Goal: Task Accomplishment & Management: Manage account settings

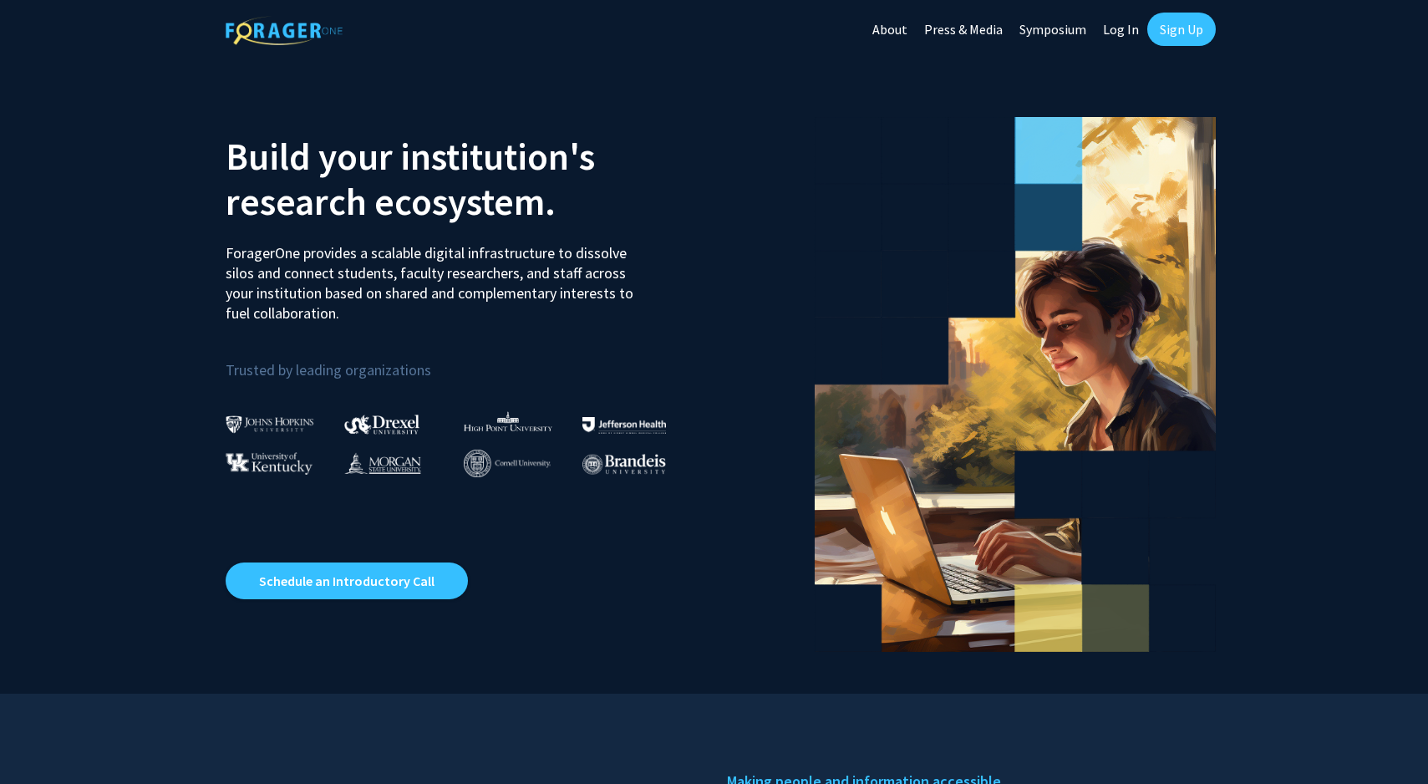
click at [1175, 33] on link "Sign Up" at bounding box center [1181, 29] width 68 height 33
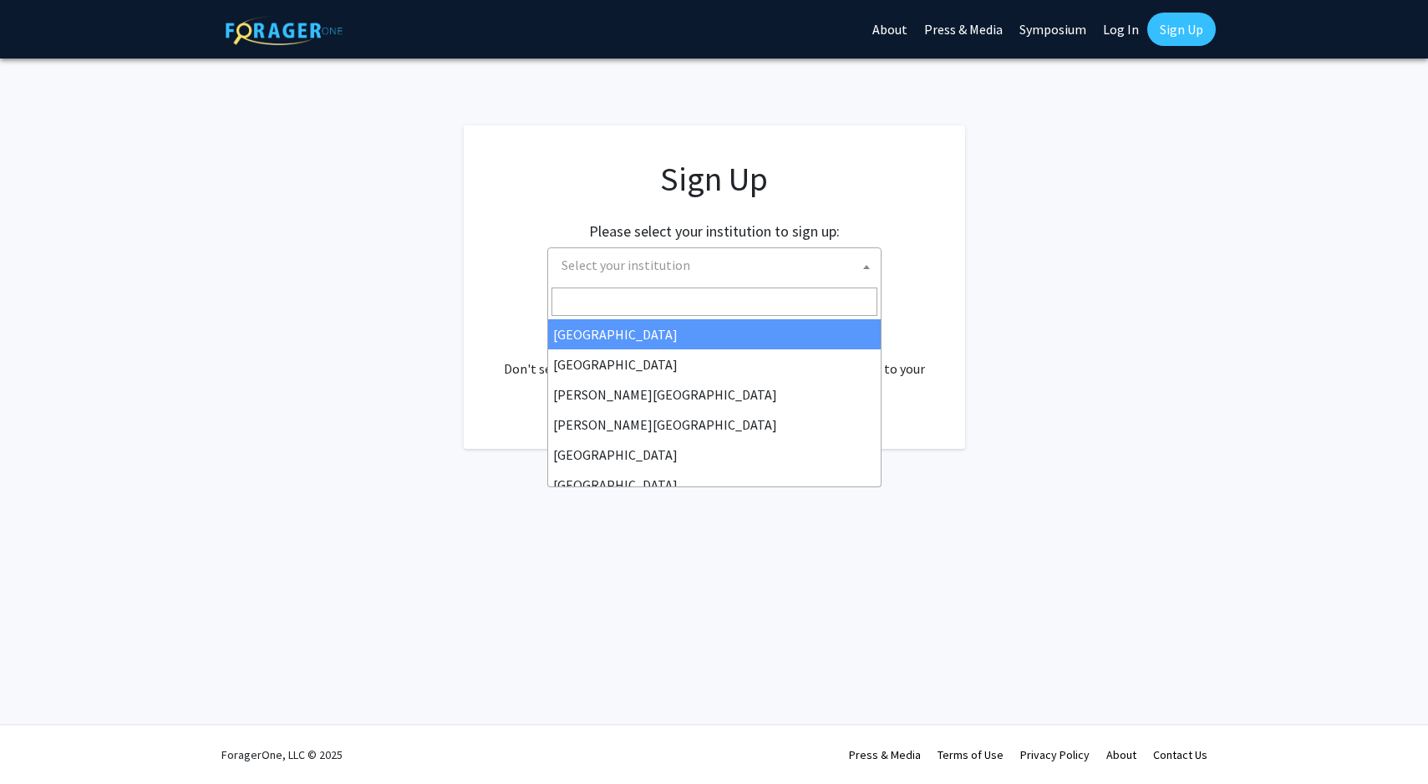
click at [739, 277] on span "Select your institution" at bounding box center [718, 265] width 326 height 34
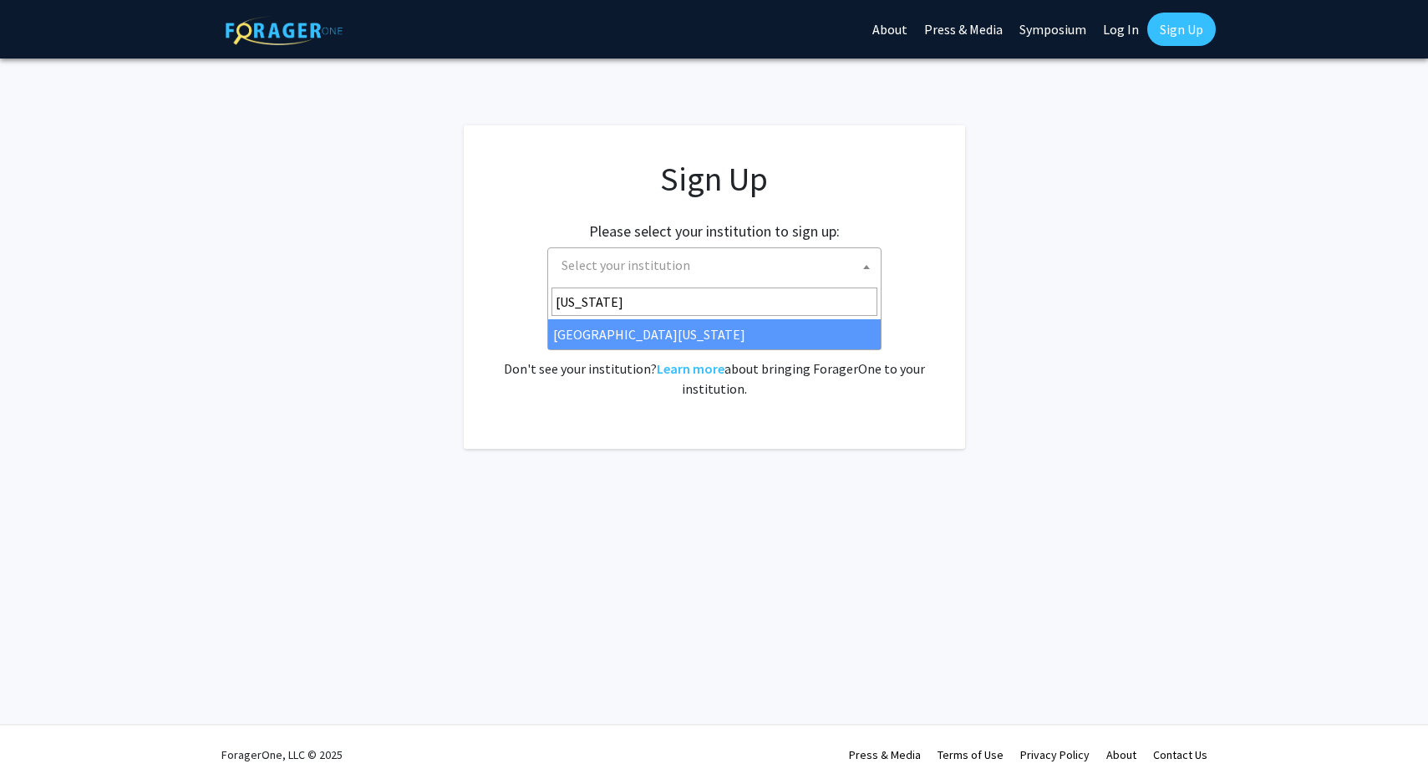
type input "missouri"
select select "33"
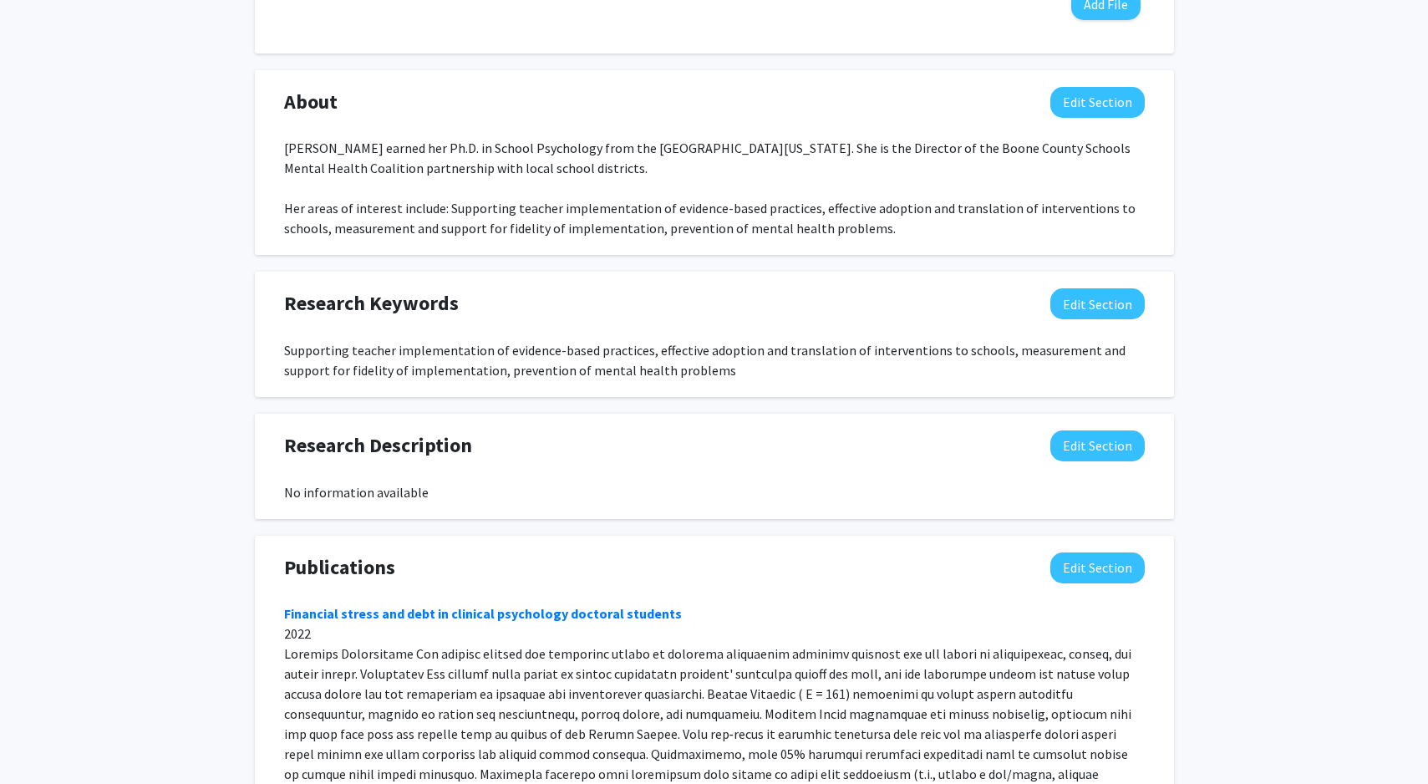
scroll to position [698, 0]
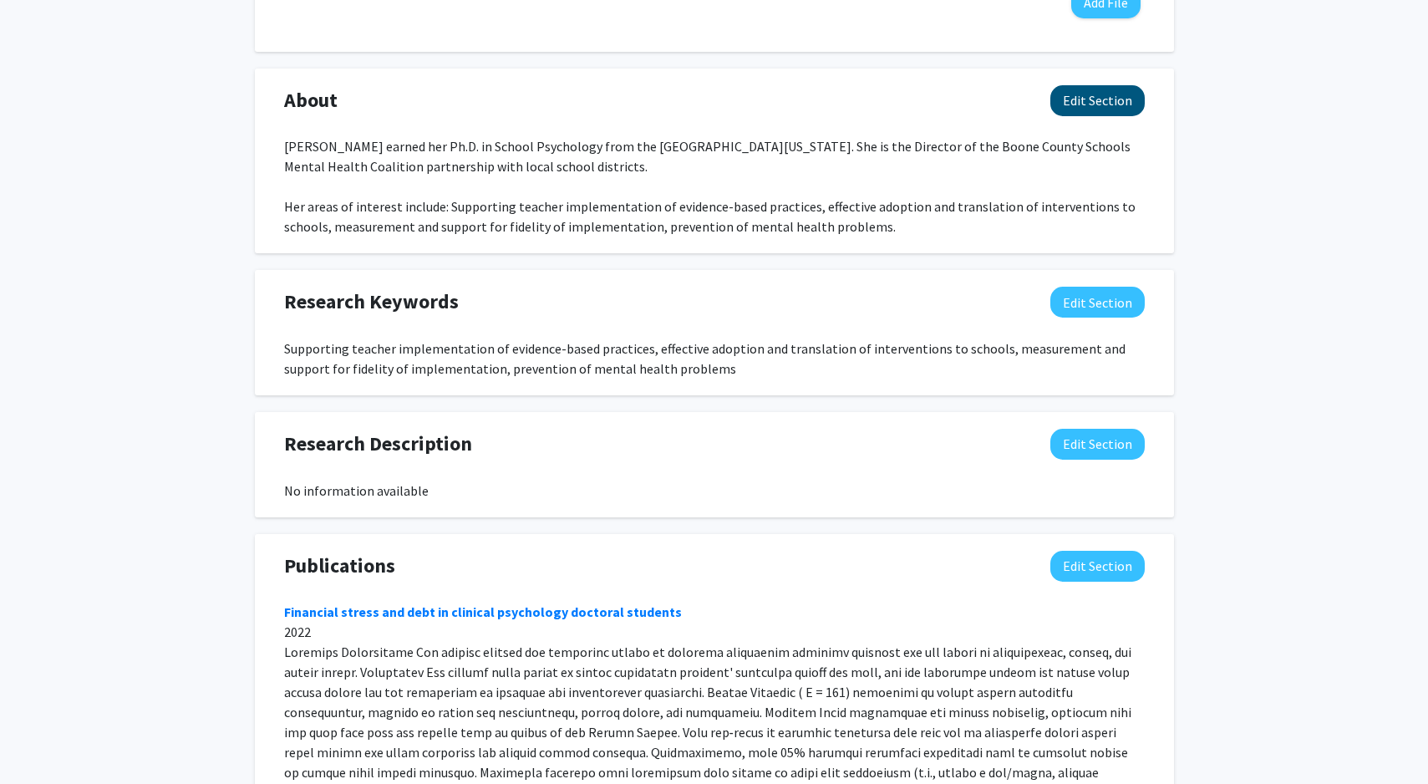
click at [1120, 101] on button "Edit Section" at bounding box center [1097, 100] width 94 height 31
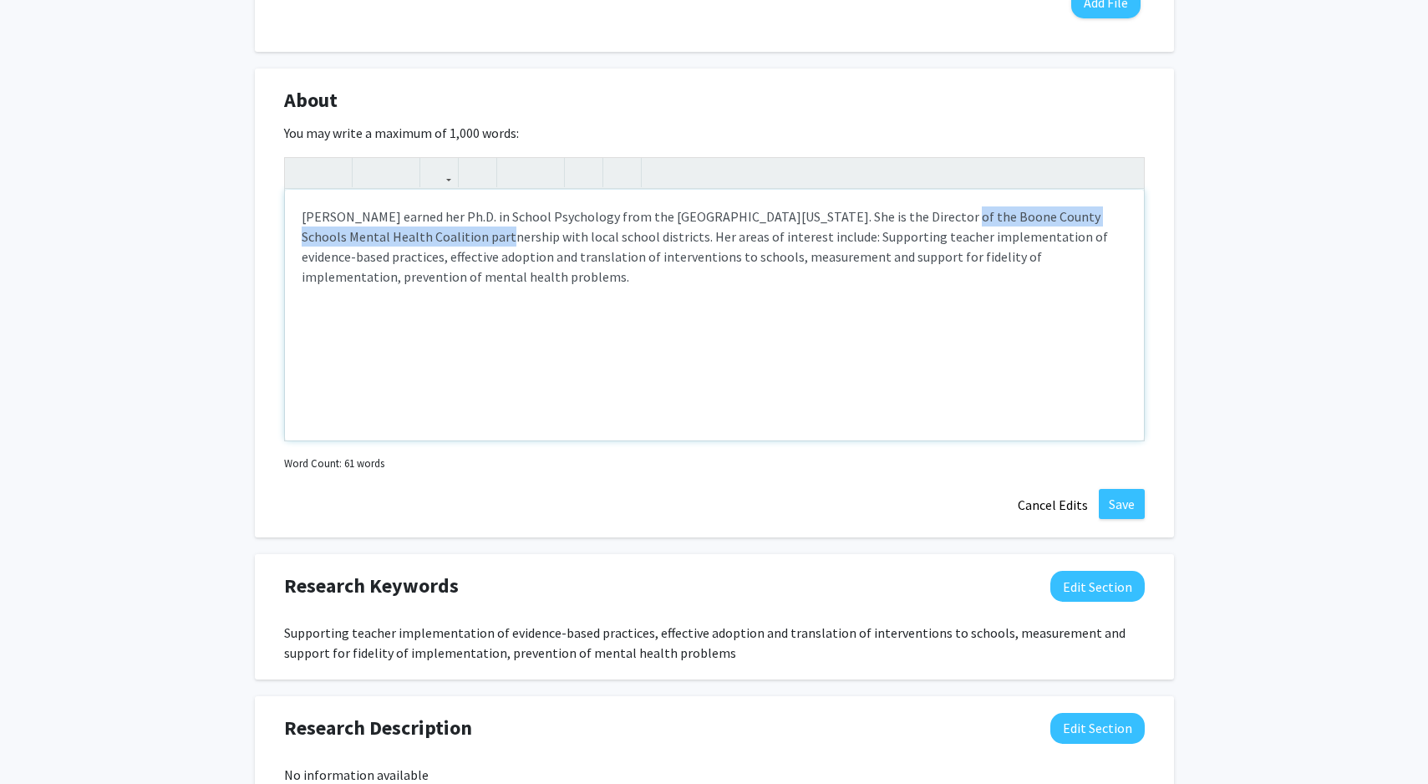
drag, startPoint x: 910, startPoint y: 223, endPoint x: 420, endPoint y: 234, distance: 489.6
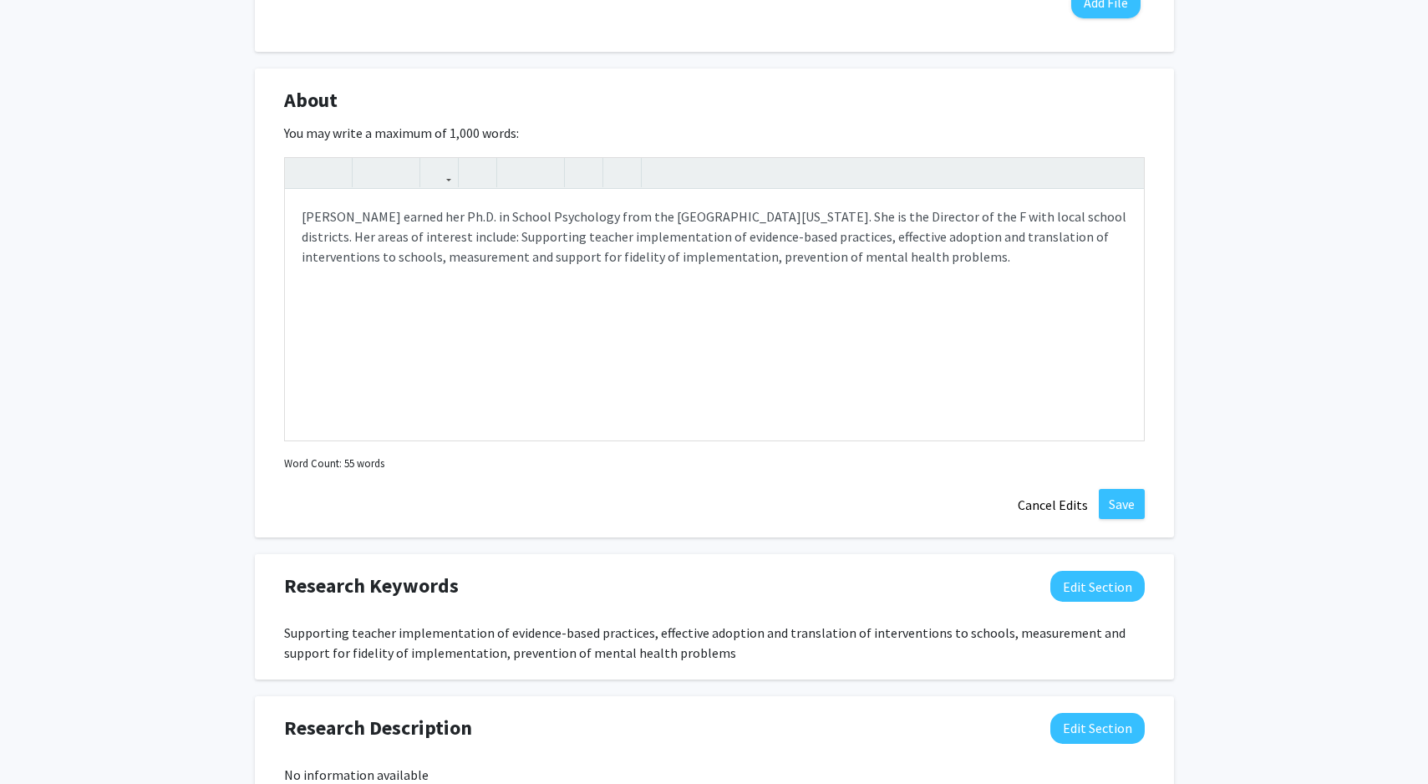
click at [722, 179] on div at bounding box center [714, 173] width 859 height 31
click at [913, 214] on div "[PERSON_NAME] earned her Ph.D. in School Psychology from the [GEOGRAPHIC_DATA][…" at bounding box center [714, 315] width 859 height 251
click at [744, 241] on div "[PERSON_NAME] earned her Ph.D. in School Psychology from the [GEOGRAPHIC_DATA][…" at bounding box center [714, 315] width 859 height 251
type textarea "[PERSON_NAME] earned her Ph.D. in School Psychology from the [GEOGRAPHIC_DATA][…"
click at [1128, 500] on button "Save" at bounding box center [1122, 504] width 46 height 30
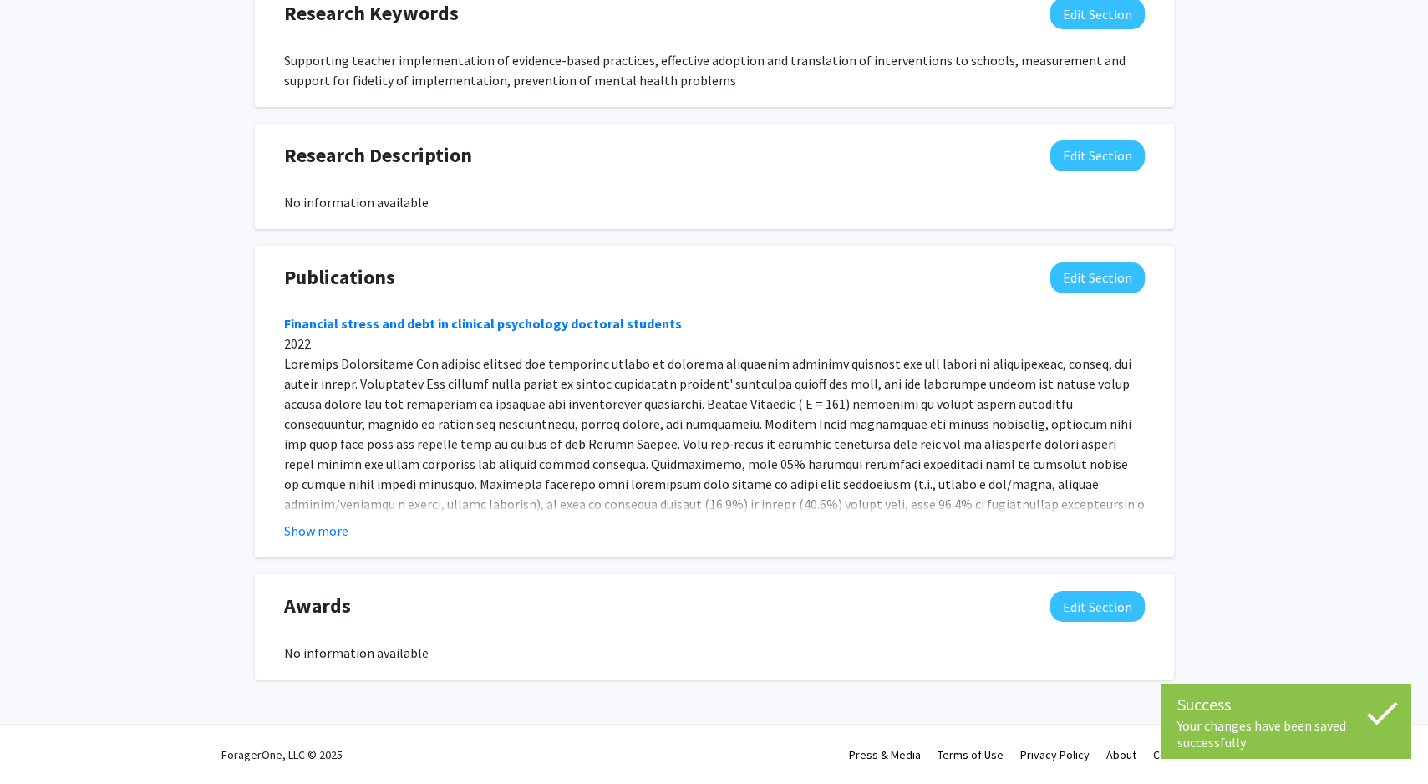
scroll to position [987, 0]
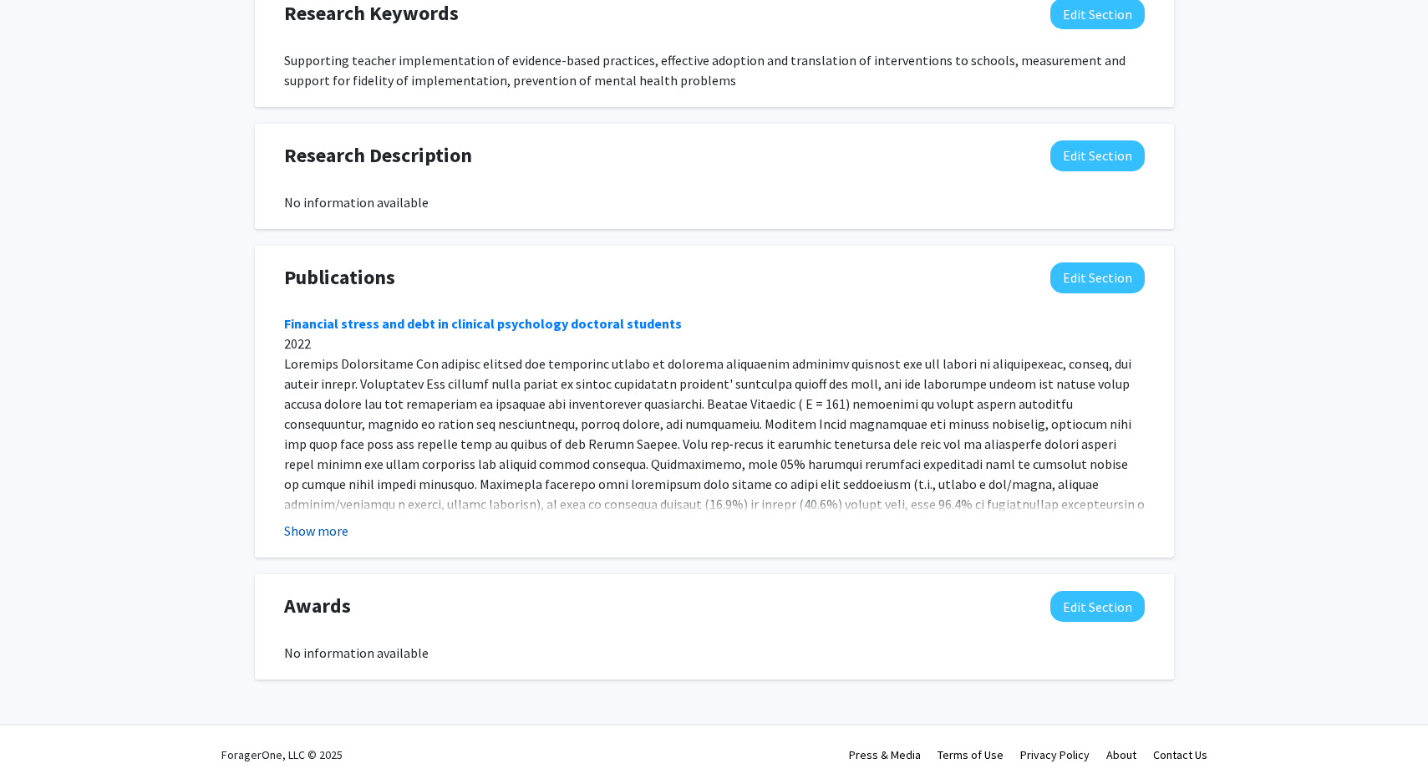
click at [319, 530] on button "Show more" at bounding box center [316, 530] width 64 height 20
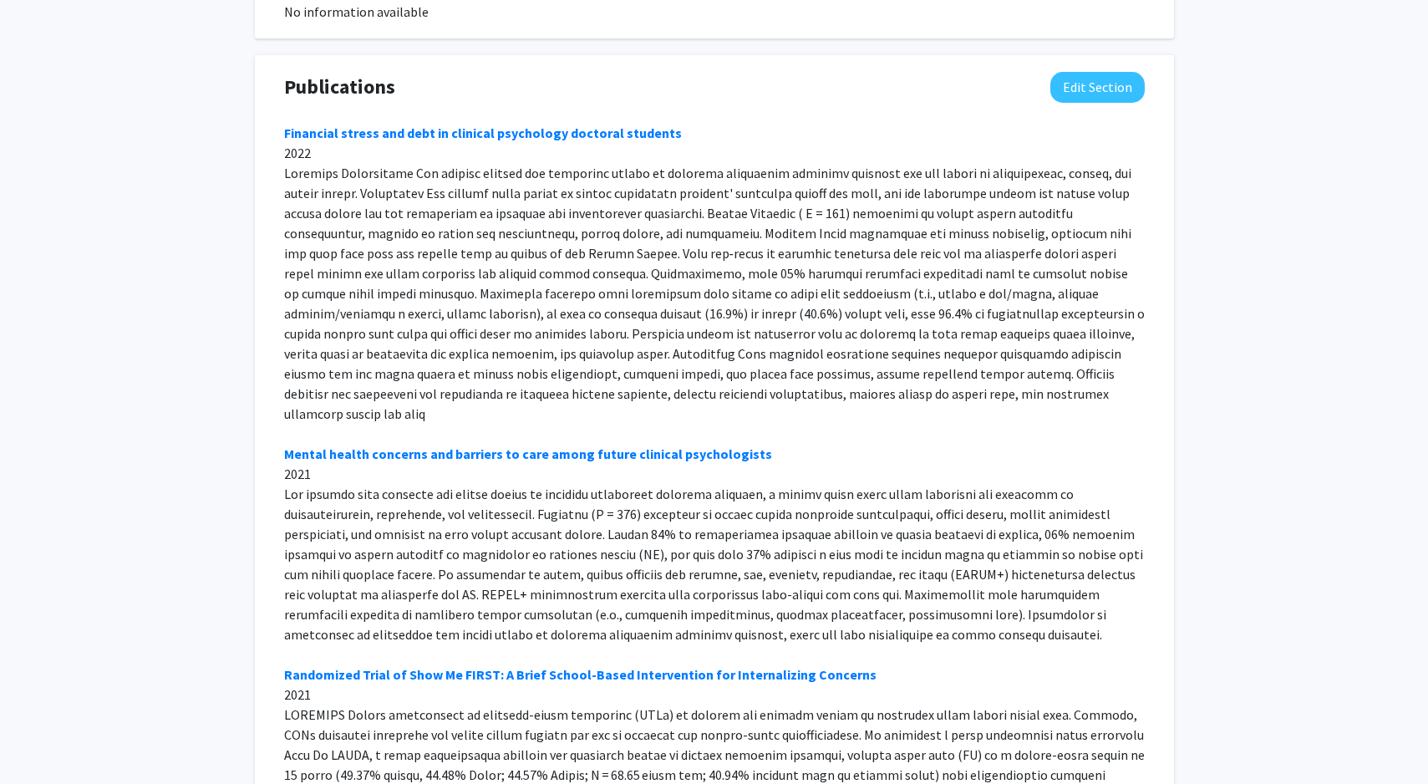
scroll to position [1190, 0]
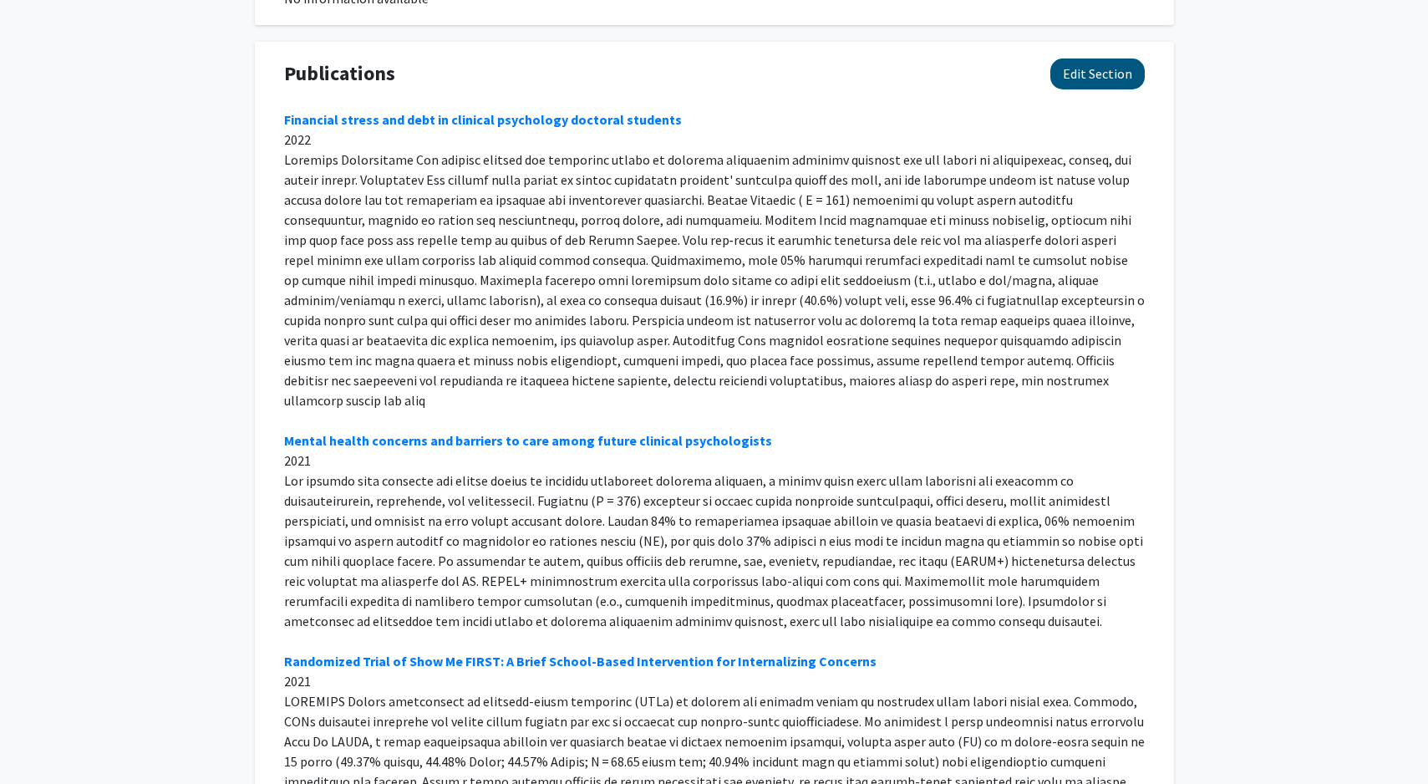
click at [1094, 70] on button "Edit Section" at bounding box center [1097, 73] width 94 height 31
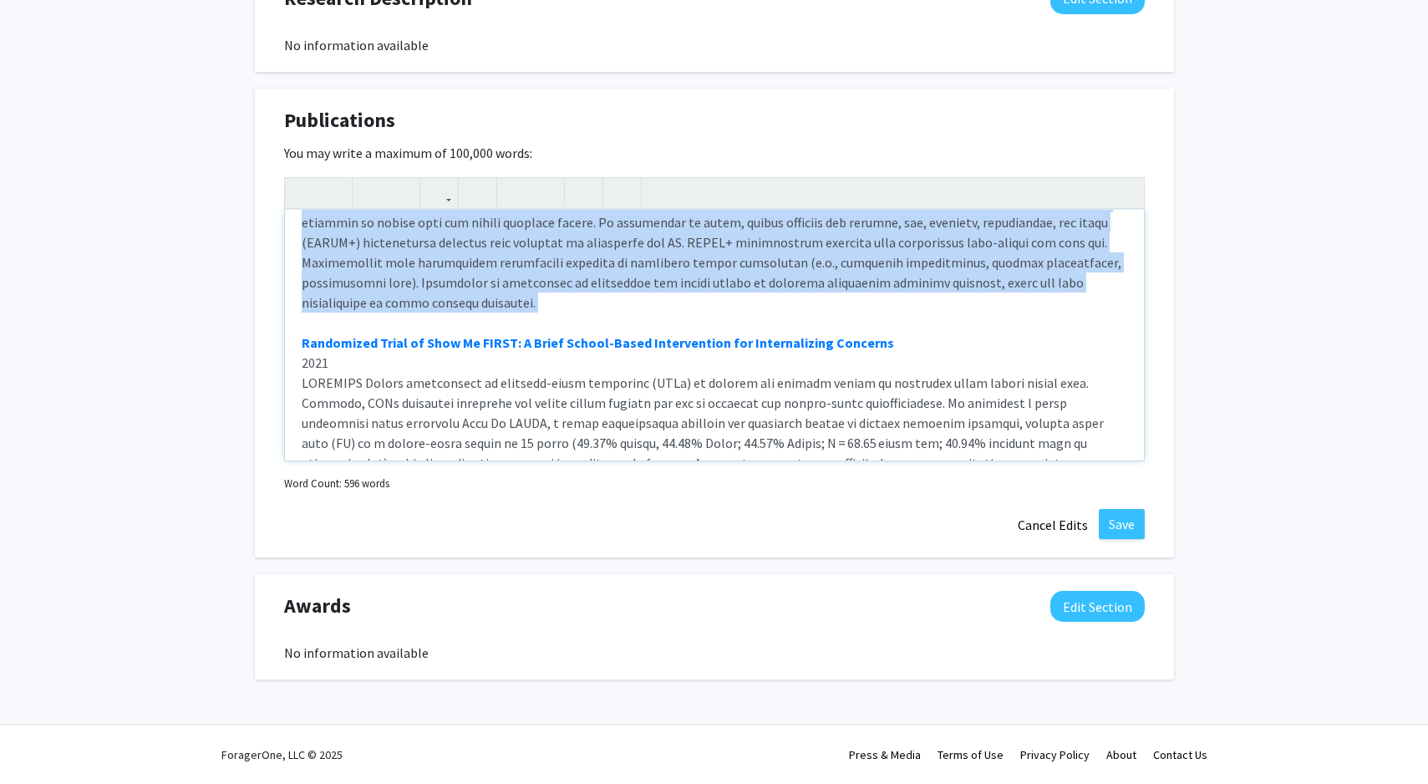
scroll to position [0, 0]
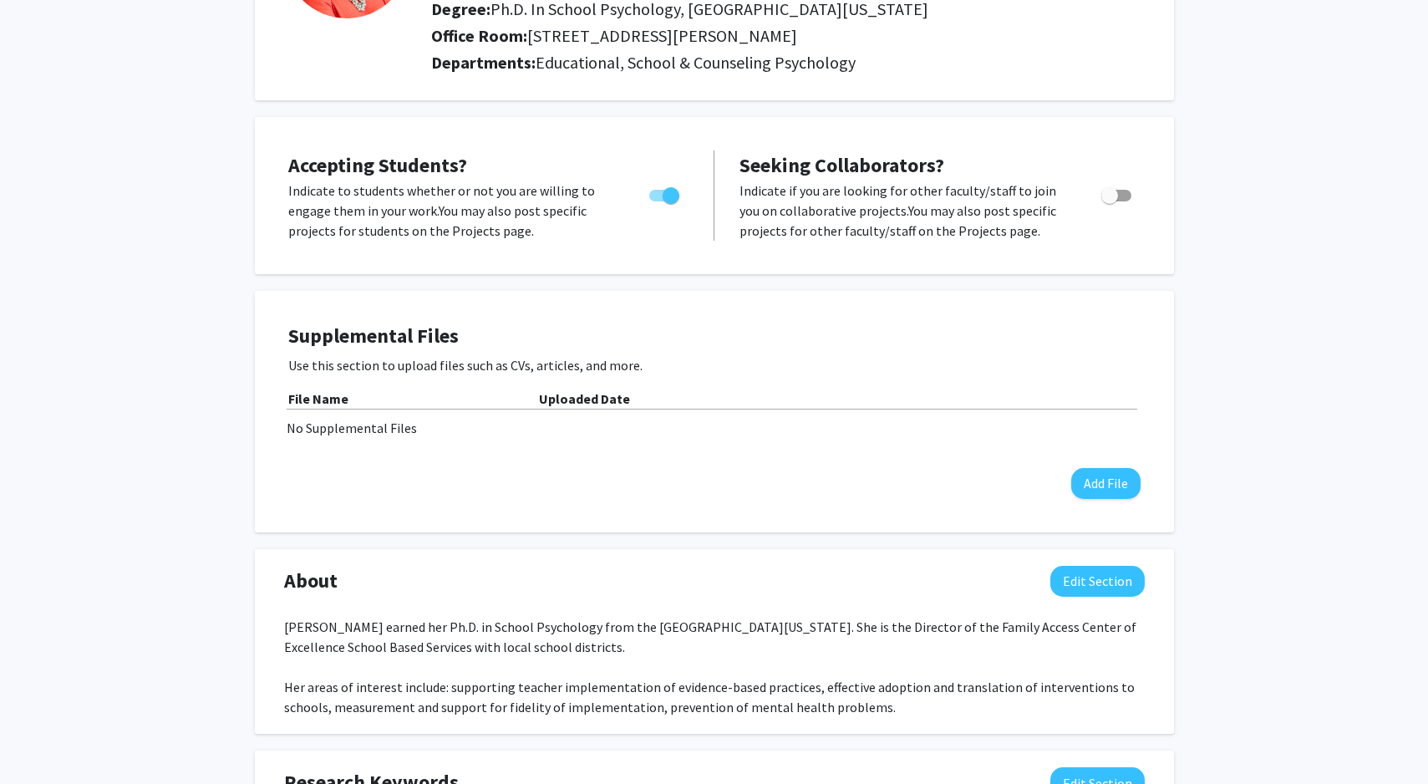
drag, startPoint x: 388, startPoint y: 302, endPoint x: 283, endPoint y: 89, distance: 238.4
click at [283, 89] on div "[PERSON_NAME] Edit Section See Public View help Title: Associate Teaching Profe…" at bounding box center [714, 738] width 919 height 1766
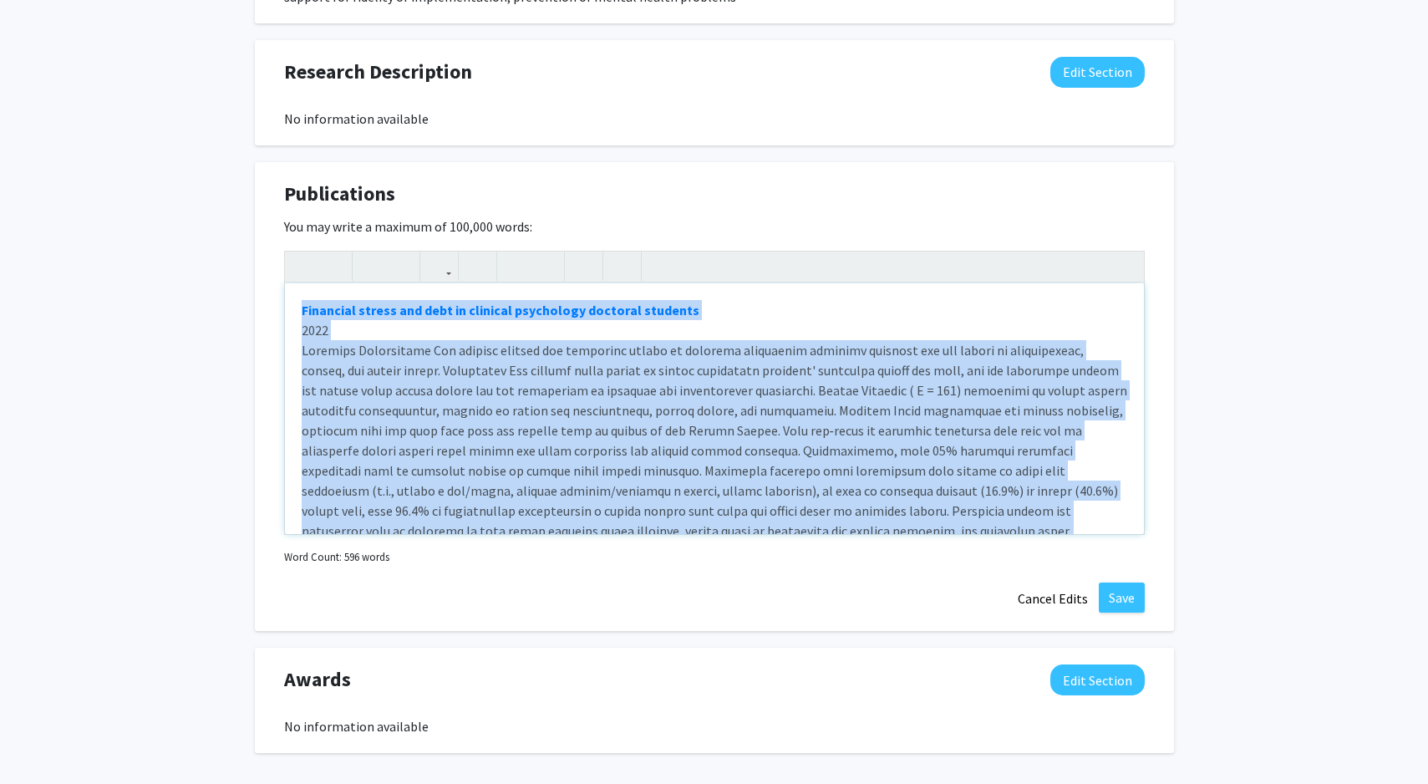
scroll to position [1068, 0]
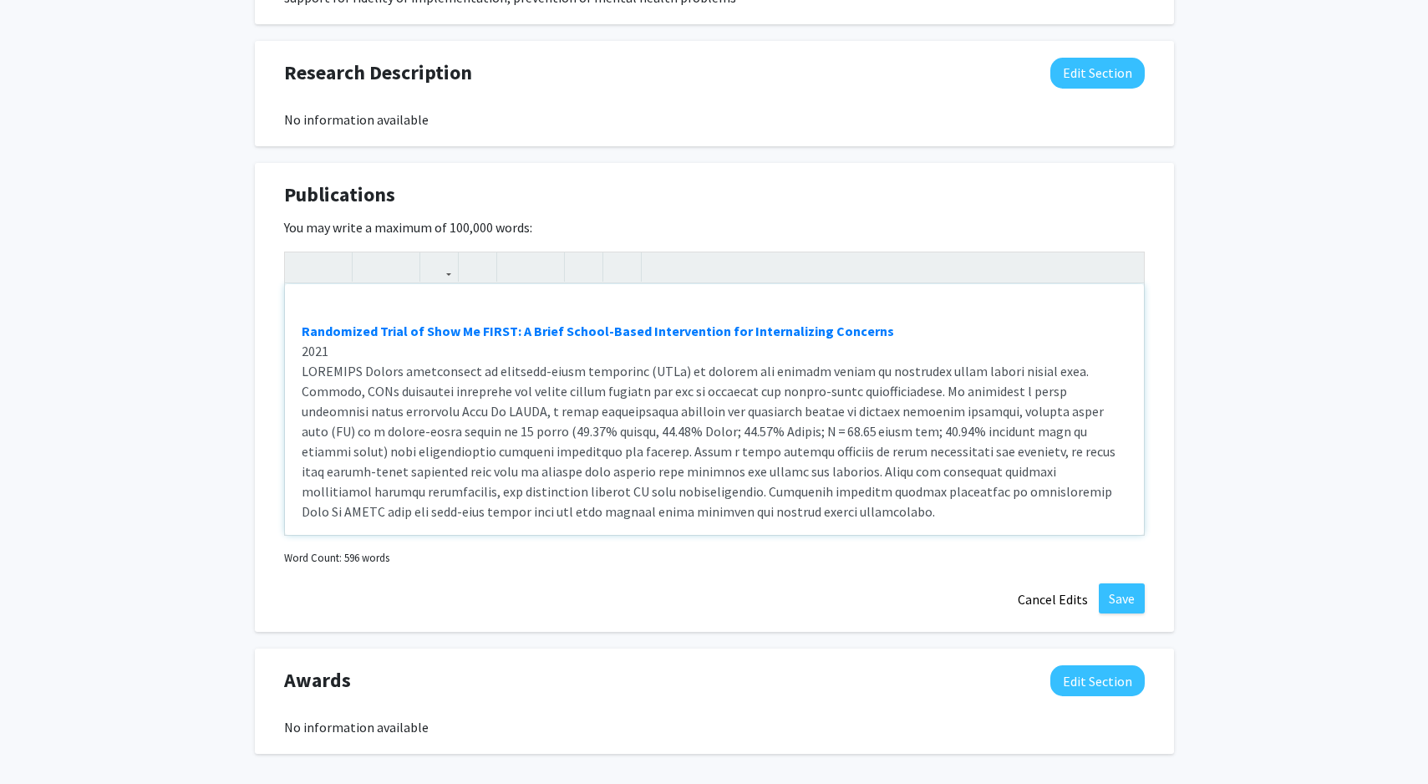
type textarea "<lo><ipsumd><s amet="conse://adi.eli/26.8923/0571862s.8529.1301952" doeius="_te…"
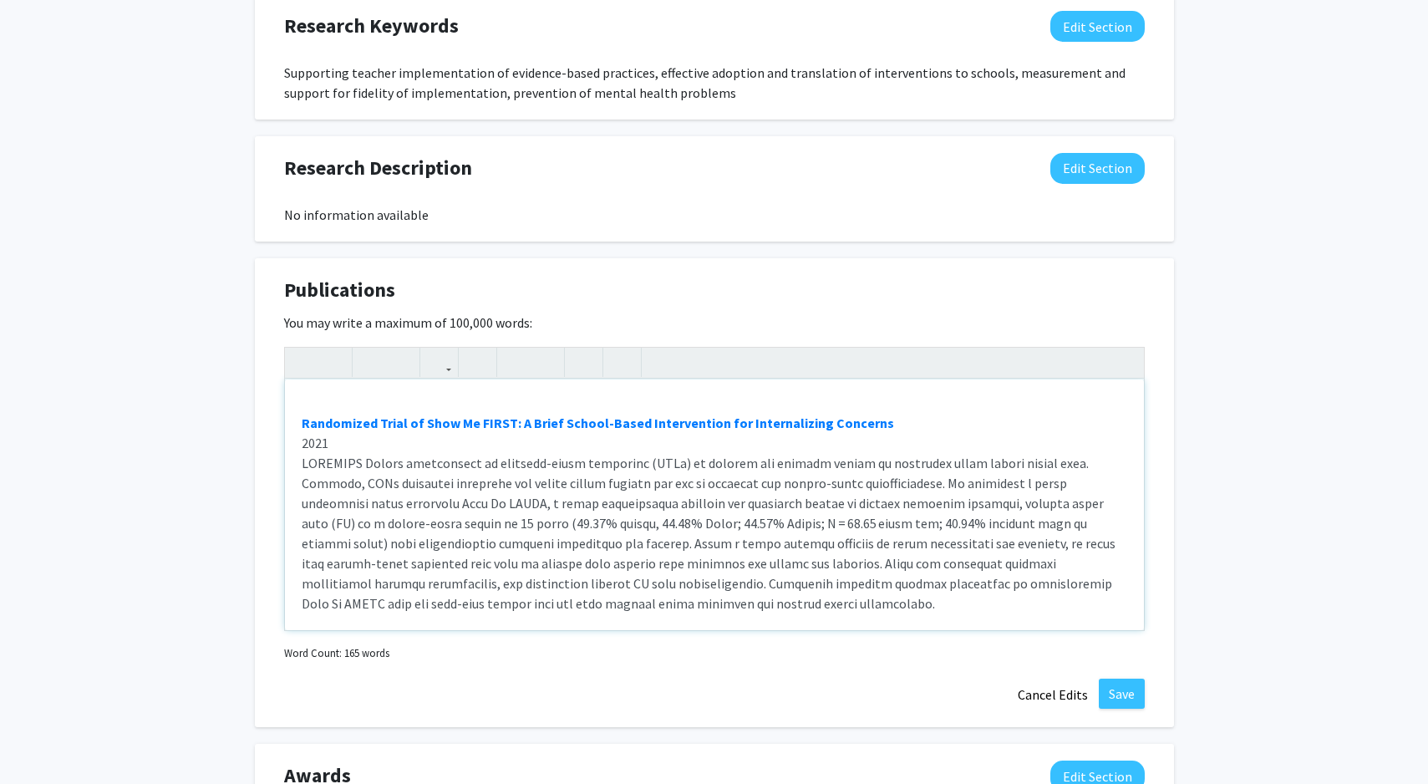
scroll to position [3, 0]
click at [1112, 692] on button "Save" at bounding box center [1122, 693] width 46 height 30
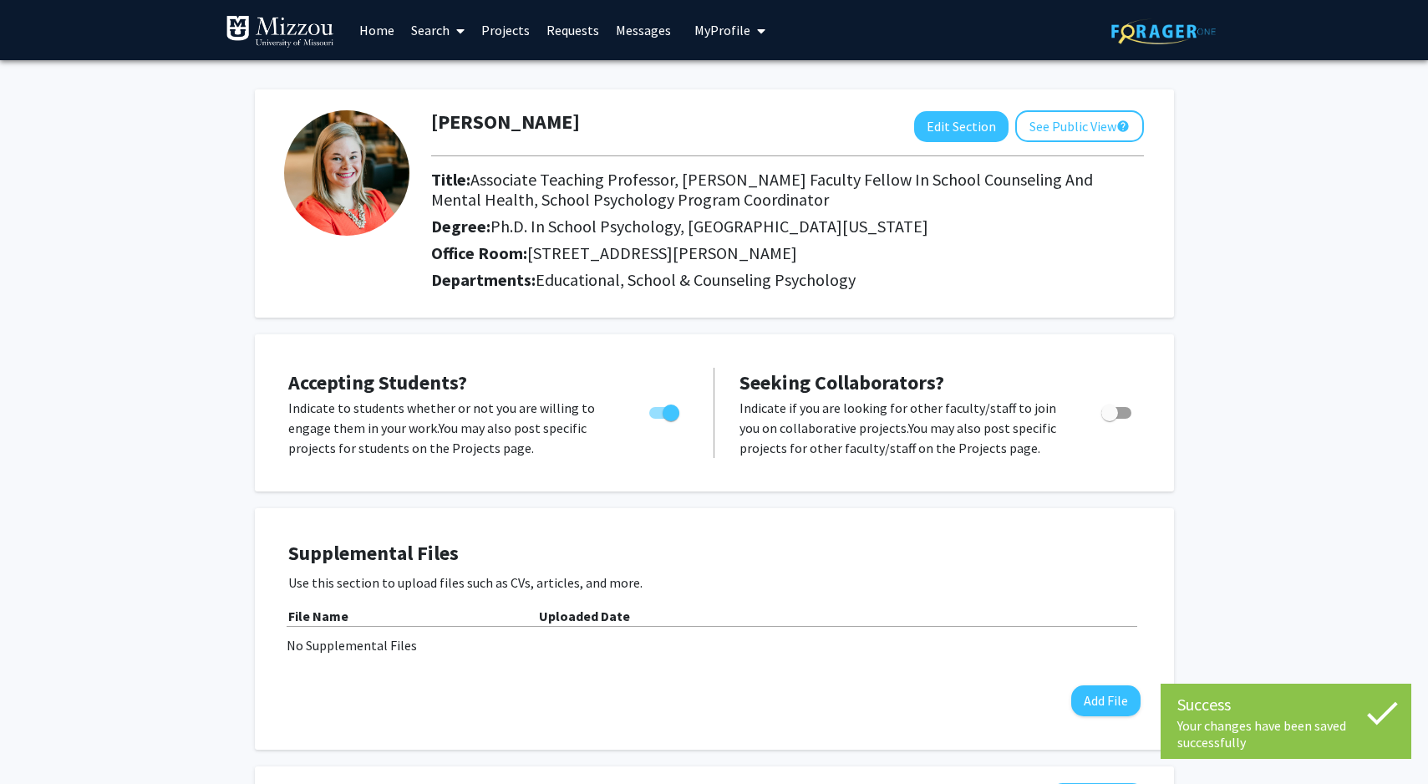
scroll to position [0, 0]
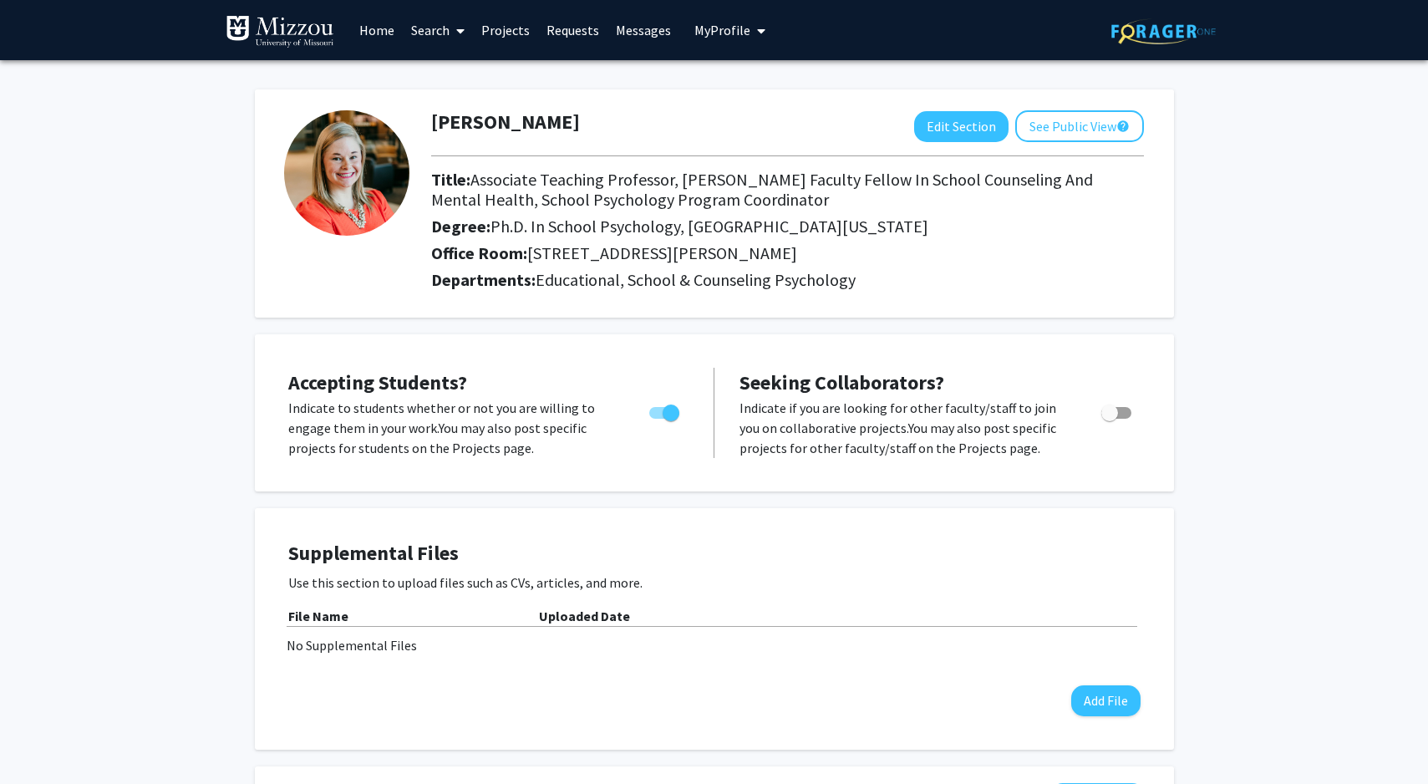
click at [752, 43] on span "My profile dropdown to access profile and logout" at bounding box center [757, 31] width 15 height 58
click at [776, 102] on span "View Profile" at bounding box center [798, 96] width 101 height 18
click at [387, 32] on link "Home" at bounding box center [377, 30] width 52 height 58
